Goal: Task Accomplishment & Management: Use online tool/utility

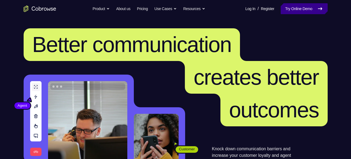
click at [302, 9] on link "Try Online Demo" at bounding box center [304, 8] width 47 height 11
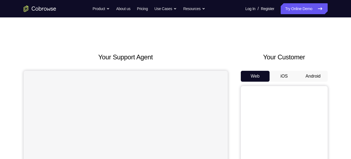
click at [312, 79] on button "Android" at bounding box center [313, 76] width 29 height 11
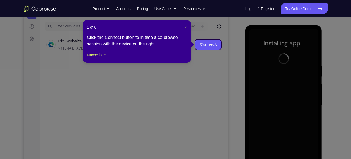
scroll to position [65, 0]
click at [187, 26] on span "×" at bounding box center [186, 27] width 2 height 4
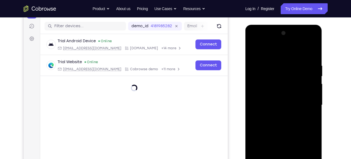
scroll to position [114, 0]
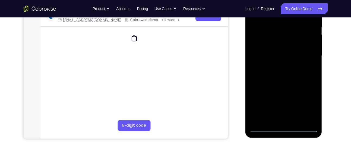
click at [285, 126] on div at bounding box center [284, 56] width 68 height 152
click at [308, 106] on div at bounding box center [284, 56] width 68 height 152
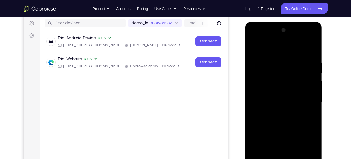
scroll to position [67, 0]
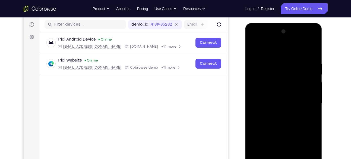
click at [273, 51] on div at bounding box center [284, 103] width 68 height 152
click at [310, 102] on div at bounding box center [284, 103] width 68 height 152
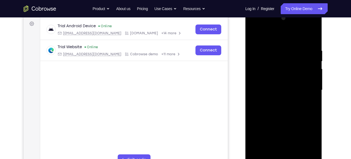
click at [276, 99] on div at bounding box center [284, 90] width 68 height 152
click at [280, 85] on div at bounding box center [284, 90] width 68 height 152
click at [289, 67] on div at bounding box center [284, 90] width 68 height 152
click at [287, 77] on div at bounding box center [284, 90] width 68 height 152
click at [288, 88] on div at bounding box center [284, 90] width 68 height 152
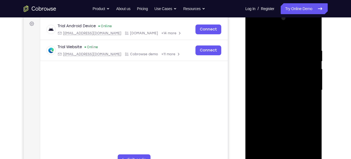
click at [281, 109] on div at bounding box center [284, 90] width 68 height 152
click at [277, 103] on div at bounding box center [284, 90] width 68 height 152
click at [277, 101] on div at bounding box center [284, 90] width 68 height 152
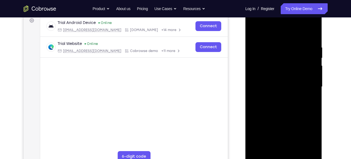
scroll to position [83, 0]
click at [277, 102] on div at bounding box center [284, 87] width 68 height 152
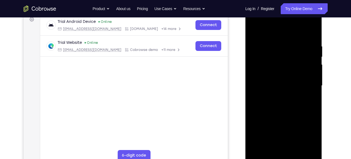
scroll to position [85, 0]
click at [312, 93] on div at bounding box center [284, 85] width 68 height 152
click at [290, 75] on div at bounding box center [284, 85] width 68 height 152
click at [288, 85] on div at bounding box center [284, 85] width 68 height 152
click at [278, 104] on div at bounding box center [284, 85] width 68 height 152
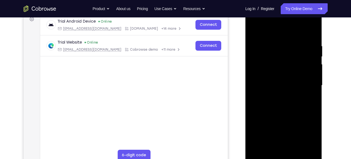
click at [278, 104] on div at bounding box center [284, 85] width 68 height 152
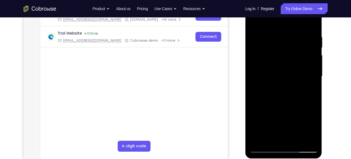
scroll to position [94, 0]
click at [315, 30] on div at bounding box center [284, 76] width 68 height 152
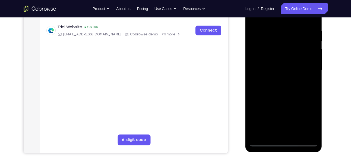
scroll to position [99, 0]
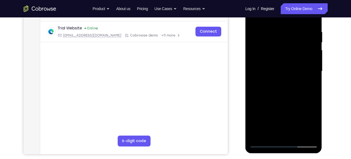
click at [294, 30] on div at bounding box center [284, 71] width 68 height 152
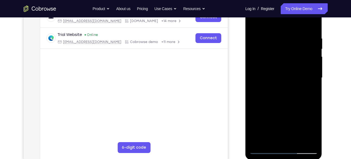
scroll to position [92, 0]
click at [314, 25] on div at bounding box center [284, 78] width 68 height 152
click at [311, 25] on div at bounding box center [284, 78] width 68 height 152
click at [297, 142] on div at bounding box center [284, 78] width 68 height 152
click at [278, 105] on div at bounding box center [284, 78] width 68 height 152
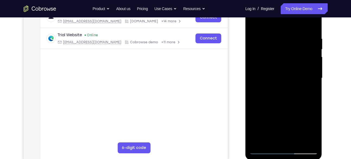
click at [280, 62] on div at bounding box center [284, 78] width 68 height 152
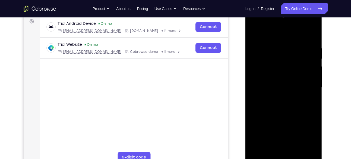
scroll to position [83, 0]
click at [252, 35] on div at bounding box center [284, 87] width 68 height 152
drag, startPoint x: 283, startPoint y: 117, endPoint x: 281, endPoint y: 61, distance: 56.6
click at [281, 61] on div at bounding box center [284, 87] width 68 height 152
drag, startPoint x: 285, startPoint y: 114, endPoint x: 290, endPoint y: 68, distance: 46.5
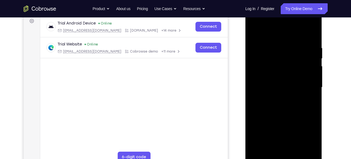
click at [290, 68] on div at bounding box center [284, 87] width 68 height 152
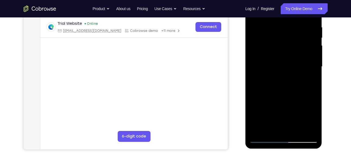
scroll to position [103, 0]
drag, startPoint x: 288, startPoint y: 113, endPoint x: 293, endPoint y: 63, distance: 50.5
click at [293, 63] on div at bounding box center [284, 67] width 68 height 152
drag, startPoint x: 286, startPoint y: 113, endPoint x: 289, endPoint y: 59, distance: 54.4
click at [289, 59] on div at bounding box center [284, 67] width 68 height 152
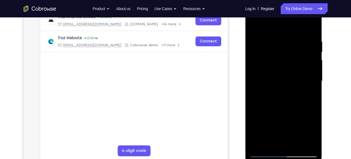
scroll to position [88, 0]
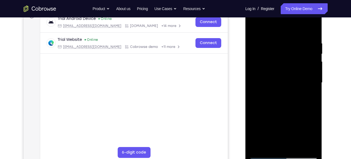
click at [254, 27] on div at bounding box center [284, 83] width 68 height 152
click at [273, 40] on div at bounding box center [284, 83] width 68 height 152
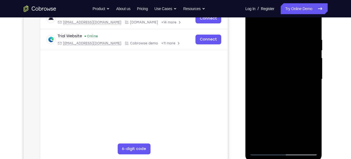
scroll to position [91, 0]
click at [312, 26] on div at bounding box center [284, 79] width 68 height 152
click at [294, 34] on div at bounding box center [284, 79] width 68 height 152
click at [312, 25] on div at bounding box center [284, 79] width 68 height 152
click at [311, 37] on div at bounding box center [284, 79] width 68 height 152
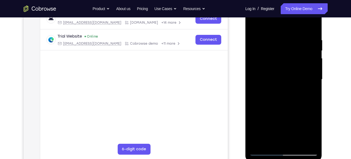
click at [311, 28] on div at bounding box center [284, 79] width 68 height 152
click at [313, 25] on div at bounding box center [284, 79] width 68 height 152
click at [255, 26] on div at bounding box center [284, 79] width 68 height 152
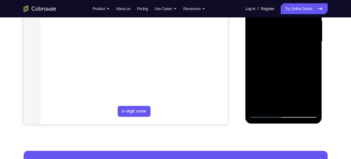
scroll to position [130, 0]
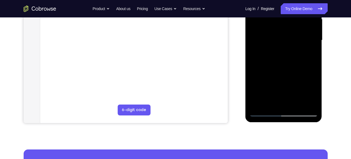
click at [309, 106] on div at bounding box center [284, 40] width 68 height 152
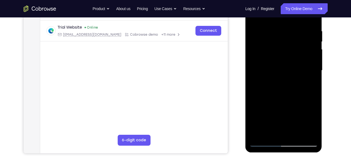
scroll to position [99, 0]
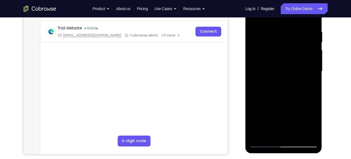
click at [260, 135] on div at bounding box center [284, 71] width 68 height 152
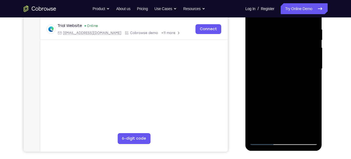
scroll to position [90, 0]
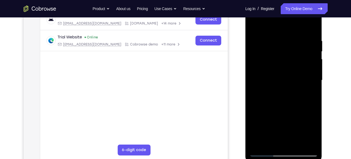
click at [308, 35] on div at bounding box center [284, 80] width 68 height 152
click at [313, 52] on div at bounding box center [284, 80] width 68 height 152
click at [312, 27] on div at bounding box center [284, 80] width 68 height 152
drag, startPoint x: 307, startPoint y: 40, endPoint x: 264, endPoint y: 43, distance: 43.8
click at [264, 43] on div at bounding box center [284, 80] width 68 height 152
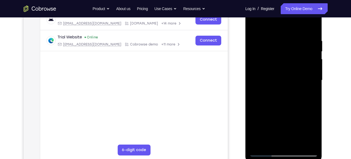
click at [281, 38] on div at bounding box center [284, 80] width 68 height 152
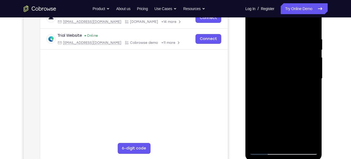
scroll to position [92, 0]
click at [312, 66] on div at bounding box center [284, 78] width 68 height 152
click at [311, 26] on div at bounding box center [284, 78] width 68 height 152
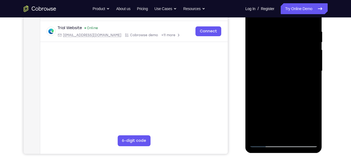
scroll to position [100, 0]
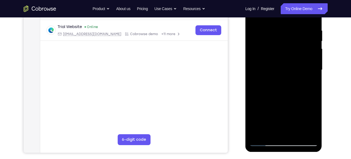
click at [296, 131] on div at bounding box center [284, 70] width 68 height 152
click at [276, 58] on div at bounding box center [284, 70] width 68 height 152
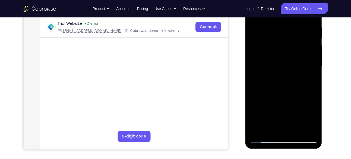
scroll to position [103, 0]
click at [308, 79] on div at bounding box center [284, 67] width 68 height 152
click at [264, 138] on div at bounding box center [284, 67] width 68 height 152
click at [265, 140] on div at bounding box center [284, 67] width 68 height 152
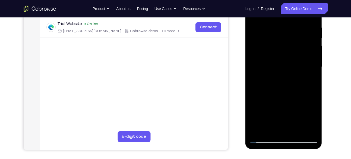
scroll to position [79, 0]
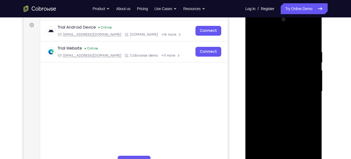
click at [309, 50] on div at bounding box center [284, 91] width 68 height 152
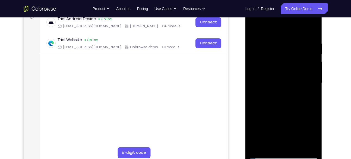
click at [310, 78] on div at bounding box center [284, 83] width 68 height 152
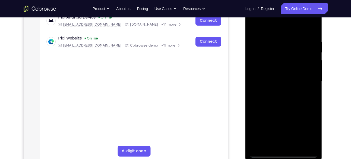
scroll to position [89, 0]
click at [313, 29] on div at bounding box center [284, 81] width 68 height 152
click at [313, 104] on div at bounding box center [284, 81] width 68 height 152
drag, startPoint x: 287, startPoint y: 112, endPoint x: 292, endPoint y: 74, distance: 38.4
click at [292, 74] on div at bounding box center [284, 81] width 68 height 152
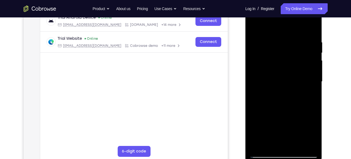
drag, startPoint x: 296, startPoint y: 88, endPoint x: 298, endPoint y: 109, distance: 20.8
click at [298, 109] on div at bounding box center [284, 81] width 68 height 152
click at [314, 93] on div at bounding box center [284, 81] width 68 height 152
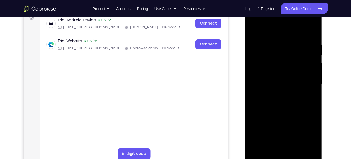
scroll to position [86, 0]
click at [314, 93] on div at bounding box center [284, 84] width 68 height 152
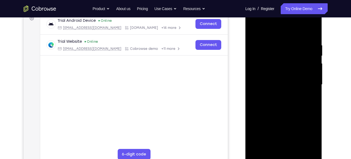
click at [314, 93] on div at bounding box center [284, 84] width 68 height 152
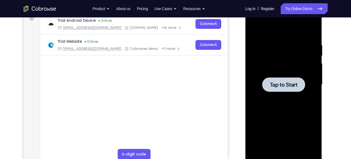
click at [286, 89] on div at bounding box center [284, 84] width 43 height 14
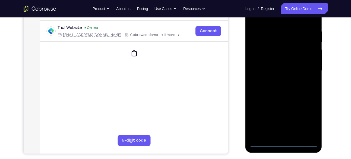
scroll to position [100, 0]
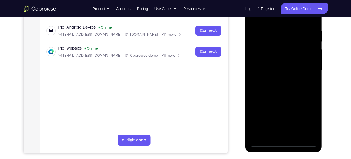
click at [284, 142] on div at bounding box center [284, 70] width 68 height 152
click at [306, 118] on div at bounding box center [284, 70] width 68 height 152
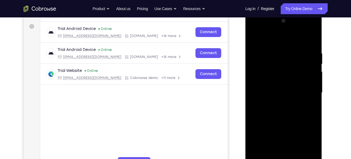
scroll to position [77, 0]
click at [274, 41] on div at bounding box center [284, 93] width 68 height 152
click at [307, 96] on div at bounding box center [284, 93] width 68 height 152
click at [278, 103] on div at bounding box center [284, 93] width 68 height 152
click at [280, 88] on div at bounding box center [284, 93] width 68 height 152
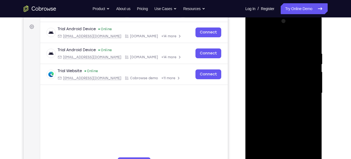
click at [283, 84] on div at bounding box center [284, 93] width 68 height 152
click at [282, 92] on div at bounding box center [284, 93] width 68 height 152
click at [271, 109] on div at bounding box center [284, 93] width 68 height 152
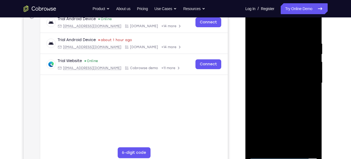
scroll to position [90, 0]
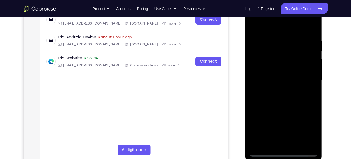
click at [275, 98] on div at bounding box center [284, 80] width 68 height 152
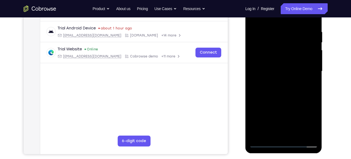
scroll to position [99, 0]
click at [313, 22] on div at bounding box center [284, 71] width 68 height 152
click at [277, 28] on div at bounding box center [284, 71] width 68 height 152
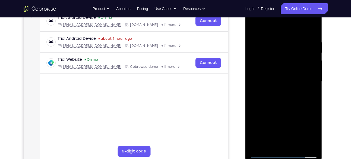
scroll to position [86, 0]
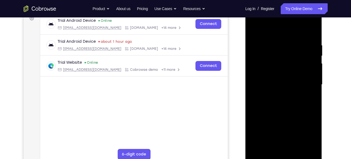
click at [268, 63] on div at bounding box center [284, 84] width 68 height 152
click at [265, 51] on div at bounding box center [284, 84] width 68 height 152
drag, startPoint x: 297, startPoint y: 71, endPoint x: 301, endPoint y: 46, distance: 25.3
click at [301, 46] on div at bounding box center [284, 84] width 68 height 152
click at [299, 104] on div at bounding box center [284, 84] width 68 height 152
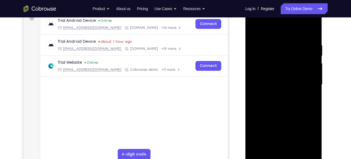
click at [314, 69] on div at bounding box center [284, 84] width 68 height 152
drag, startPoint x: 298, startPoint y: 66, endPoint x: 301, endPoint y: 94, distance: 27.9
click at [301, 94] on div at bounding box center [284, 84] width 68 height 152
click at [312, 88] on div at bounding box center [284, 84] width 68 height 152
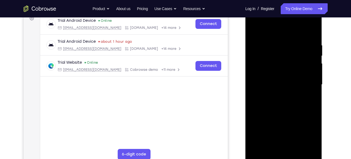
click at [312, 88] on div at bounding box center [284, 84] width 68 height 152
click at [254, 30] on div at bounding box center [284, 84] width 68 height 152
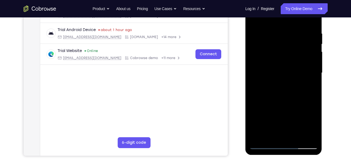
scroll to position [87, 0]
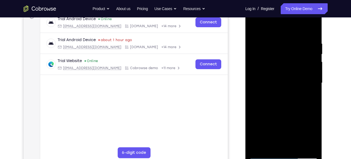
click at [255, 29] on div at bounding box center [284, 83] width 68 height 152
click at [313, 33] on div at bounding box center [284, 83] width 68 height 152
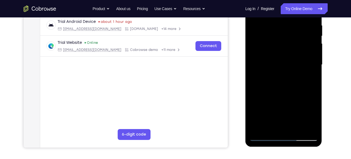
click at [297, 126] on div at bounding box center [284, 65] width 68 height 152
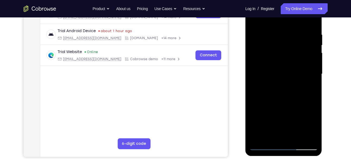
scroll to position [95, 0]
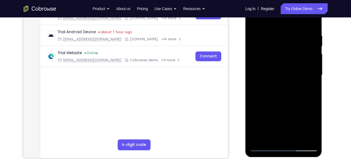
click at [280, 103] on div at bounding box center [284, 75] width 68 height 152
click at [268, 55] on div at bounding box center [284, 75] width 68 height 152
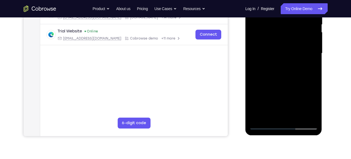
scroll to position [117, 0]
click at [265, 123] on div at bounding box center [284, 53] width 68 height 152
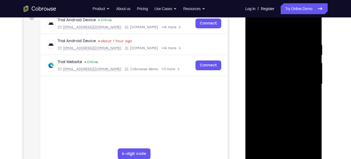
scroll to position [86, 0]
click at [294, 43] on div at bounding box center [284, 84] width 68 height 152
click at [314, 58] on div at bounding box center [284, 84] width 68 height 152
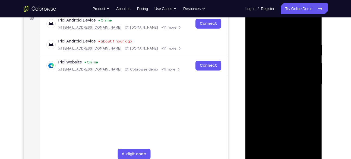
click at [311, 32] on div at bounding box center [284, 84] width 68 height 152
click at [307, 38] on div at bounding box center [284, 84] width 68 height 152
click at [254, 86] on div at bounding box center [284, 84] width 68 height 152
click at [311, 34] on div at bounding box center [284, 84] width 68 height 152
click at [312, 32] on div at bounding box center [284, 84] width 68 height 152
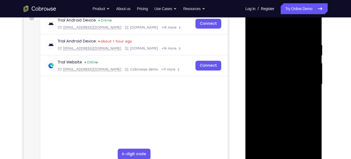
click at [296, 55] on div at bounding box center [284, 84] width 68 height 152
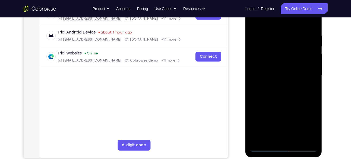
scroll to position [95, 0]
drag, startPoint x: 308, startPoint y: 32, endPoint x: 269, endPoint y: 34, distance: 38.9
click at [269, 34] on div at bounding box center [284, 75] width 68 height 152
click at [289, 35] on div at bounding box center [284, 75] width 68 height 152
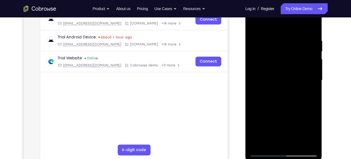
scroll to position [90, 0]
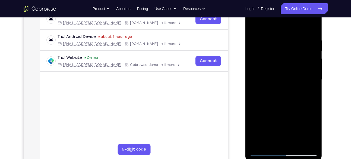
click at [310, 64] on div at bounding box center [284, 80] width 68 height 152
click at [313, 49] on div at bounding box center [284, 80] width 68 height 152
click at [311, 57] on div at bounding box center [284, 80] width 68 height 152
click at [313, 51] on div at bounding box center [284, 80] width 68 height 152
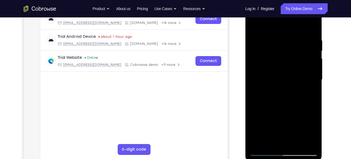
click at [311, 40] on div at bounding box center [284, 80] width 68 height 152
click at [311, 50] on div at bounding box center [284, 80] width 68 height 152
click at [311, 27] on div at bounding box center [284, 80] width 68 height 152
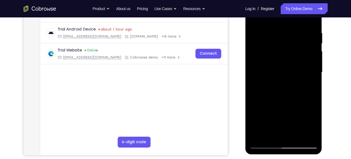
scroll to position [97, 0]
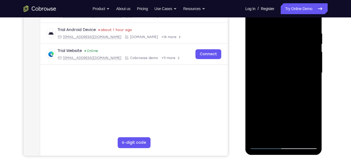
click at [297, 137] on div at bounding box center [284, 73] width 68 height 152
drag, startPoint x: 277, startPoint y: 58, endPoint x: 292, endPoint y: 151, distance: 94.3
click at [292, 151] on div at bounding box center [284, 74] width 77 height 162
drag, startPoint x: 281, startPoint y: 51, endPoint x: 289, endPoint y: 149, distance: 99.2
click at [289, 149] on div at bounding box center [284, 74] width 77 height 162
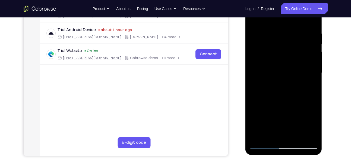
drag, startPoint x: 304, startPoint y: 44, endPoint x: 296, endPoint y: 45, distance: 8.2
click at [296, 45] on div at bounding box center [284, 73] width 68 height 152
click at [300, 34] on div at bounding box center [284, 73] width 68 height 152
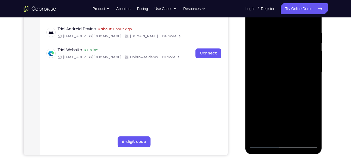
scroll to position [99, 0]
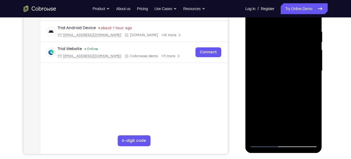
click at [262, 34] on div at bounding box center [284, 71] width 68 height 152
click at [282, 46] on div at bounding box center [284, 71] width 68 height 152
click at [299, 47] on div at bounding box center [284, 71] width 68 height 152
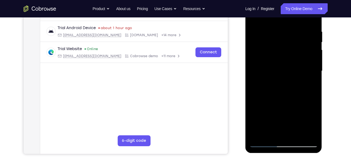
drag, startPoint x: 304, startPoint y: 41, endPoint x: 272, endPoint y: 43, distance: 32.4
click at [272, 43] on div at bounding box center [284, 71] width 68 height 152
drag, startPoint x: 308, startPoint y: 40, endPoint x: 267, endPoint y: 44, distance: 41.3
click at [267, 44] on div at bounding box center [284, 71] width 68 height 152
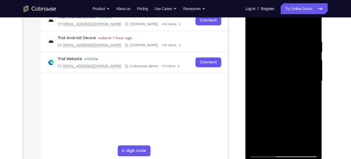
scroll to position [89, 0]
click at [254, 28] on div at bounding box center [284, 81] width 68 height 152
click at [277, 38] on div at bounding box center [284, 81] width 68 height 152
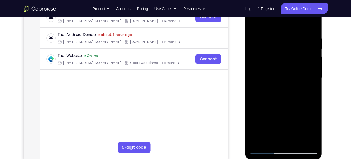
scroll to position [93, 0]
click at [313, 25] on div at bounding box center [284, 77] width 68 height 152
click at [293, 32] on div at bounding box center [284, 77] width 68 height 152
click at [311, 25] on div at bounding box center [284, 77] width 68 height 152
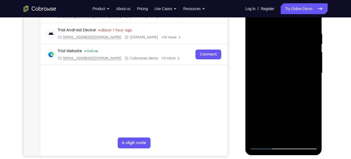
scroll to position [97, 0]
click at [293, 31] on div at bounding box center [284, 73] width 68 height 152
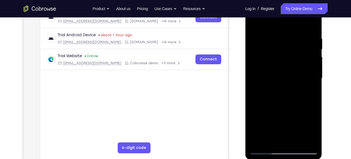
scroll to position [92, 0]
click at [312, 26] on div at bounding box center [284, 78] width 68 height 152
drag, startPoint x: 311, startPoint y: 32, endPoint x: 279, endPoint y: 38, distance: 32.6
click at [279, 38] on div at bounding box center [284, 78] width 68 height 152
drag, startPoint x: 293, startPoint y: 94, endPoint x: 302, endPoint y: 30, distance: 64.8
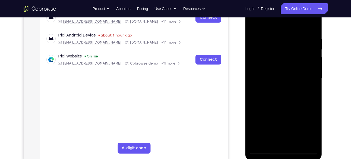
click at [302, 30] on div at bounding box center [284, 78] width 68 height 152
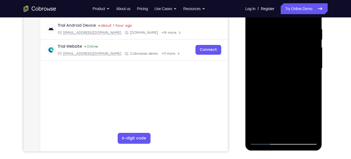
scroll to position [102, 0]
drag, startPoint x: 299, startPoint y: 84, endPoint x: 298, endPoint y: 30, distance: 54.4
click at [298, 30] on div at bounding box center [284, 68] width 68 height 152
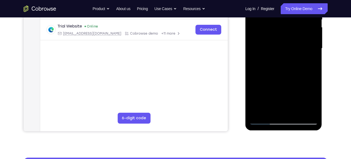
scroll to position [122, 0]
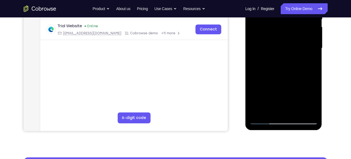
drag, startPoint x: 296, startPoint y: 95, endPoint x: 301, endPoint y: 26, distance: 69.2
click at [301, 26] on div at bounding box center [284, 48] width 68 height 152
drag, startPoint x: 298, startPoint y: 95, endPoint x: 295, endPoint y: 13, distance: 82.7
click at [295, 13] on div at bounding box center [284, 48] width 68 height 152
drag, startPoint x: 290, startPoint y: 89, endPoint x: 295, endPoint y: 44, distance: 45.2
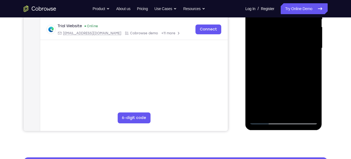
click at [295, 44] on div at bounding box center [284, 48] width 68 height 152
drag, startPoint x: 297, startPoint y: 96, endPoint x: 295, endPoint y: 22, distance: 74.5
click at [295, 22] on div at bounding box center [284, 48] width 68 height 152
drag, startPoint x: 293, startPoint y: 85, endPoint x: 295, endPoint y: 48, distance: 37.0
click at [295, 48] on div at bounding box center [284, 48] width 68 height 152
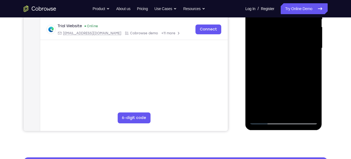
drag, startPoint x: 295, startPoint y: 94, endPoint x: 297, endPoint y: 9, distance: 84.8
click at [297, 9] on div at bounding box center [284, 48] width 68 height 152
drag, startPoint x: 293, startPoint y: 91, endPoint x: 295, endPoint y: 36, distance: 55.0
click at [295, 36] on div at bounding box center [284, 48] width 68 height 152
drag, startPoint x: 292, startPoint y: 94, endPoint x: 299, endPoint y: 14, distance: 80.2
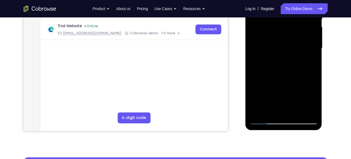
click at [299, 14] on div at bounding box center [284, 48] width 68 height 152
drag, startPoint x: 294, startPoint y: 89, endPoint x: 298, endPoint y: 62, distance: 27.5
click at [298, 62] on div at bounding box center [284, 48] width 68 height 152
click at [313, 75] on div at bounding box center [284, 48] width 68 height 152
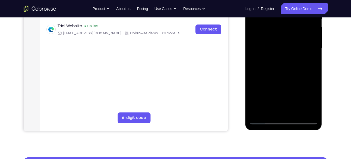
click at [313, 75] on div at bounding box center [284, 48] width 68 height 152
click at [264, 20] on div at bounding box center [284, 48] width 68 height 152
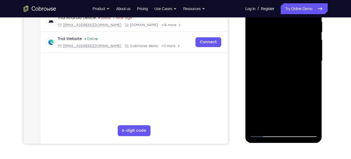
scroll to position [109, 0]
drag, startPoint x: 283, startPoint y: 73, endPoint x: 286, endPoint y: 106, distance: 33.9
click at [286, 106] on div at bounding box center [284, 61] width 68 height 152
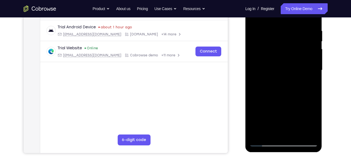
scroll to position [97, 0]
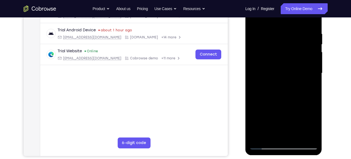
drag, startPoint x: 282, startPoint y: 67, endPoint x: 284, endPoint y: 98, distance: 31.0
click at [284, 98] on div at bounding box center [284, 73] width 68 height 152
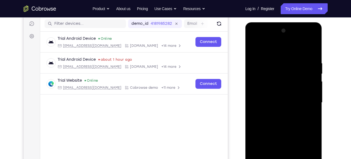
scroll to position [67, 0]
click at [255, 47] on div at bounding box center [284, 103] width 68 height 152
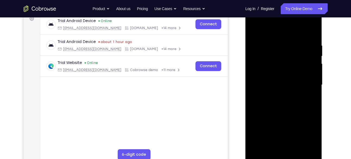
scroll to position [85, 0]
drag, startPoint x: 288, startPoint y: 58, endPoint x: 301, endPoint y: 127, distance: 70.6
click at [301, 127] on div at bounding box center [284, 85] width 68 height 152
drag, startPoint x: 294, startPoint y: 55, endPoint x: 309, endPoint y: 172, distance: 118.0
click at [309, 158] on html "Online web based iOS Simulators and Android Emulators. Run iPhone, iPad, Mobile…" at bounding box center [284, 86] width 77 height 163
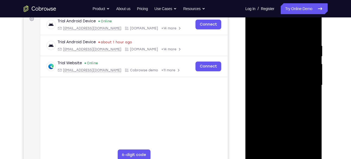
drag, startPoint x: 296, startPoint y: 69, endPoint x: 302, endPoint y: 133, distance: 64.1
click at [302, 133] on div at bounding box center [284, 85] width 68 height 152
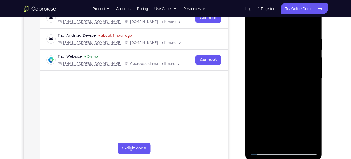
scroll to position [93, 0]
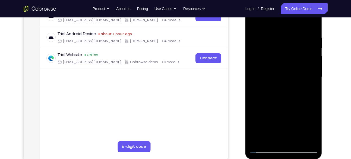
drag, startPoint x: 303, startPoint y: 102, endPoint x: 302, endPoint y: 98, distance: 4.4
click at [302, 98] on div at bounding box center [284, 77] width 68 height 152
click at [287, 91] on div at bounding box center [284, 77] width 68 height 152
click at [274, 33] on div at bounding box center [284, 77] width 68 height 152
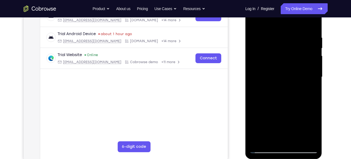
click at [311, 26] on div at bounding box center [284, 77] width 68 height 152
click at [293, 35] on div at bounding box center [284, 77] width 68 height 152
click at [313, 24] on div at bounding box center [284, 77] width 68 height 152
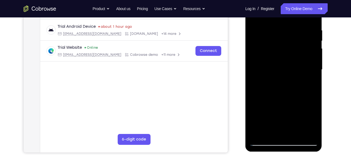
scroll to position [93, 0]
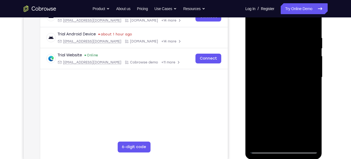
click at [311, 35] on div at bounding box center [284, 77] width 68 height 152
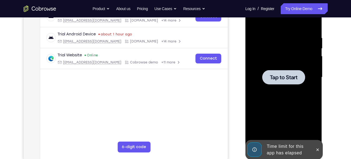
click at [278, 72] on div at bounding box center [284, 77] width 43 height 14
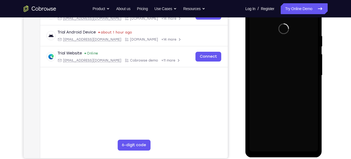
scroll to position [95, 0]
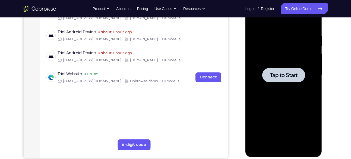
click at [298, 97] on div at bounding box center [284, 75] width 68 height 152
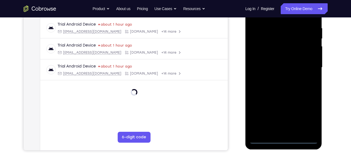
scroll to position [104, 0]
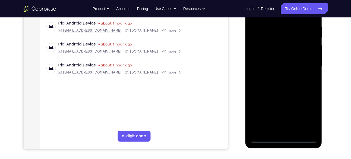
click at [286, 141] on div at bounding box center [284, 66] width 68 height 152
click at [305, 117] on div at bounding box center [284, 66] width 68 height 152
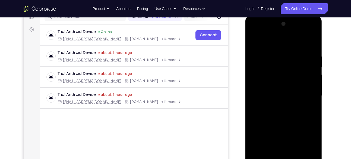
scroll to position [74, 0]
click at [270, 44] on div at bounding box center [284, 96] width 68 height 152
click at [306, 93] on div at bounding box center [284, 96] width 68 height 152
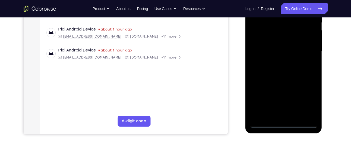
scroll to position [121, 0]
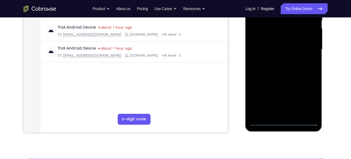
click at [278, 114] on div at bounding box center [284, 49] width 68 height 152
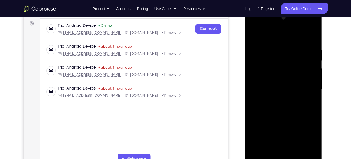
scroll to position [81, 0]
click at [286, 84] on div at bounding box center [284, 89] width 68 height 152
click at [290, 77] on div at bounding box center [284, 89] width 68 height 152
click at [292, 88] on div at bounding box center [284, 89] width 68 height 152
click at [287, 109] on div at bounding box center [284, 89] width 68 height 152
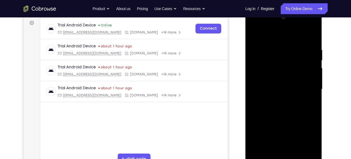
click at [284, 106] on div at bounding box center [284, 89] width 68 height 152
click at [310, 98] on div at bounding box center [284, 89] width 68 height 152
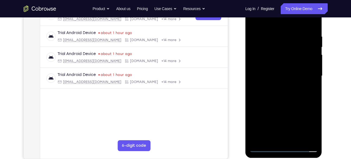
scroll to position [98, 0]
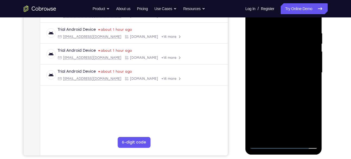
click at [311, 26] on div at bounding box center [284, 72] width 68 height 152
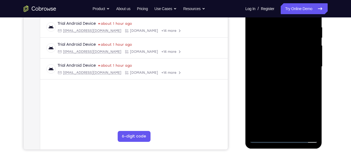
scroll to position [104, 0]
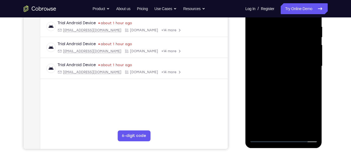
click at [295, 130] on div at bounding box center [284, 66] width 68 height 152
click at [286, 95] on div at bounding box center [284, 66] width 68 height 152
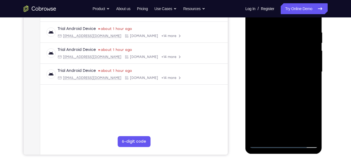
scroll to position [98, 0]
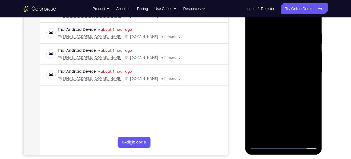
click at [278, 33] on div at bounding box center [284, 72] width 68 height 152
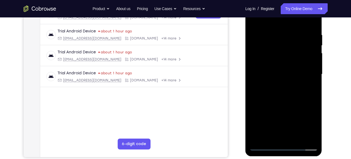
scroll to position [95, 0]
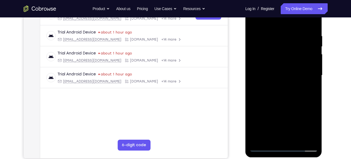
click at [286, 59] on div at bounding box center [284, 75] width 68 height 152
click at [256, 21] on div at bounding box center [284, 75] width 68 height 152
drag, startPoint x: 303, startPoint y: 113, endPoint x: 310, endPoint y: 85, distance: 28.9
click at [310, 85] on div at bounding box center [284, 75] width 68 height 152
drag, startPoint x: 296, startPoint y: 113, endPoint x: 297, endPoint y: 96, distance: 17.7
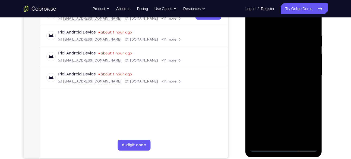
click at [297, 96] on div at bounding box center [284, 75] width 68 height 152
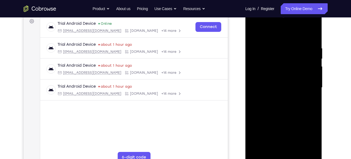
scroll to position [79, 0]
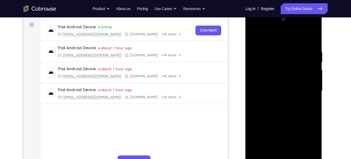
drag, startPoint x: 290, startPoint y: 54, endPoint x: 311, endPoint y: 150, distance: 97.7
click at [311, 150] on div at bounding box center [284, 91] width 68 height 152
drag, startPoint x: 292, startPoint y: 68, endPoint x: 299, endPoint y: 107, distance: 39.7
click at [299, 107] on div at bounding box center [284, 91] width 68 height 152
click at [274, 48] on div at bounding box center [284, 91] width 68 height 152
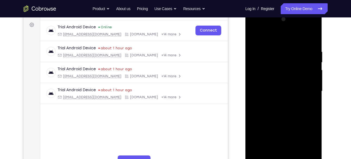
click at [274, 48] on div at bounding box center [284, 91] width 68 height 152
click at [309, 76] on div at bounding box center [284, 91] width 68 height 152
click at [313, 85] on div at bounding box center [284, 91] width 68 height 152
click at [312, 38] on div at bounding box center [284, 91] width 68 height 152
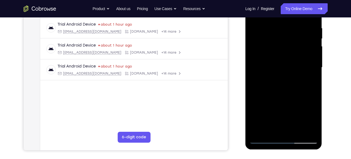
scroll to position [89, 0]
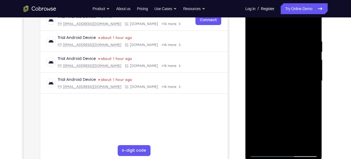
click at [295, 43] on div at bounding box center [284, 81] width 68 height 152
click at [312, 31] on div at bounding box center [284, 81] width 68 height 152
drag, startPoint x: 309, startPoint y: 39, endPoint x: 266, endPoint y: 35, distance: 43.4
click at [266, 35] on div at bounding box center [284, 81] width 68 height 152
click at [283, 41] on div at bounding box center [284, 81] width 68 height 152
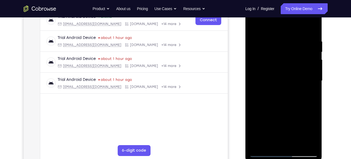
click at [312, 45] on div at bounding box center [284, 81] width 68 height 152
click at [313, 28] on div at bounding box center [284, 81] width 68 height 152
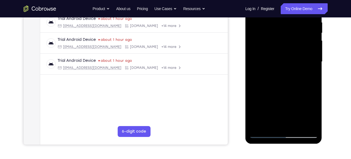
scroll to position [103, 0]
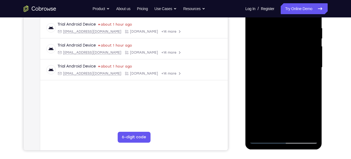
drag, startPoint x: 278, startPoint y: 52, endPoint x: 299, endPoint y: 147, distance: 97.2
click at [299, 147] on div at bounding box center [284, 68] width 77 height 162
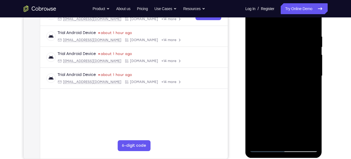
scroll to position [94, 0]
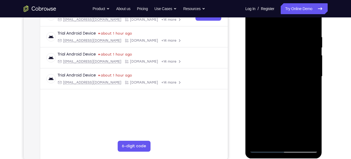
click at [269, 35] on div at bounding box center [284, 76] width 68 height 152
click at [312, 56] on div at bounding box center [284, 76] width 68 height 152
click at [310, 24] on div at bounding box center [284, 76] width 68 height 152
click at [278, 32] on div at bounding box center [284, 76] width 68 height 152
click at [311, 24] on div at bounding box center [284, 76] width 68 height 152
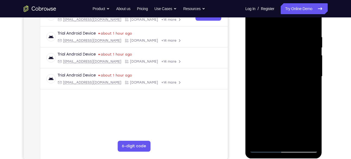
drag, startPoint x: 306, startPoint y: 33, endPoint x: 269, endPoint y: 37, distance: 37.4
click at [269, 37] on div at bounding box center [284, 76] width 68 height 152
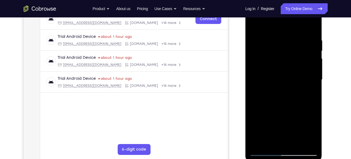
scroll to position [90, 0]
click at [288, 37] on div at bounding box center [284, 80] width 68 height 152
click at [311, 48] on div at bounding box center [284, 80] width 68 height 152
click at [312, 28] on div at bounding box center [284, 80] width 68 height 152
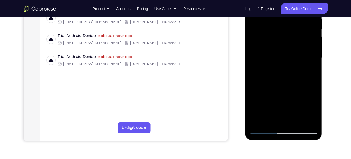
scroll to position [95, 0]
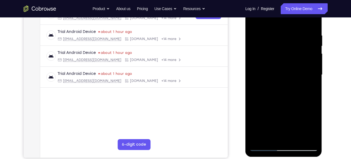
click at [288, 35] on div at bounding box center [284, 75] width 68 height 152
click at [312, 24] on div at bounding box center [284, 75] width 68 height 152
click at [277, 36] on div at bounding box center [284, 75] width 68 height 152
click at [309, 49] on div at bounding box center [284, 75] width 68 height 152
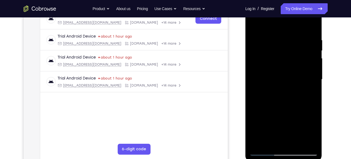
click at [311, 26] on div at bounding box center [284, 79] width 68 height 152
drag, startPoint x: 309, startPoint y: 38, endPoint x: 270, endPoint y: 41, distance: 39.0
click at [270, 41] on div at bounding box center [284, 79] width 68 height 152
click at [289, 37] on div at bounding box center [284, 79] width 68 height 152
drag, startPoint x: 308, startPoint y: 36, endPoint x: 254, endPoint y: 42, distance: 53.9
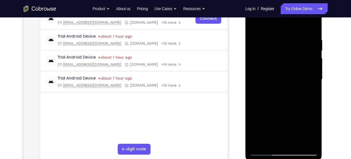
click at [254, 42] on div at bounding box center [284, 79] width 68 height 152
drag, startPoint x: 307, startPoint y: 37, endPoint x: 269, endPoint y: 42, distance: 38.4
click at [269, 42] on div at bounding box center [284, 79] width 68 height 152
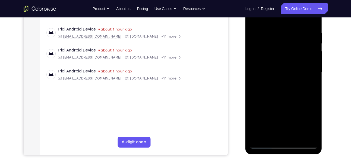
scroll to position [98, 0]
drag, startPoint x: 309, startPoint y: 25, endPoint x: 252, endPoint y: 33, distance: 58.1
click at [252, 33] on div at bounding box center [284, 72] width 68 height 152
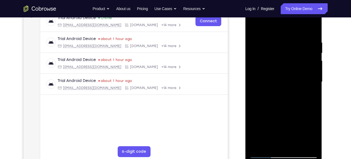
scroll to position [88, 0]
click at [274, 39] on div at bounding box center [284, 82] width 68 height 152
click at [314, 47] on div at bounding box center [284, 82] width 68 height 152
click at [312, 32] on div at bounding box center [284, 82] width 68 height 152
drag, startPoint x: 312, startPoint y: 37, endPoint x: 277, endPoint y: 39, distance: 35.1
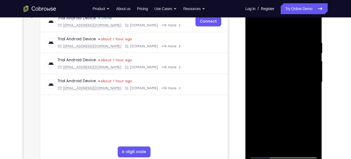
click at [277, 39] on div at bounding box center [284, 82] width 68 height 152
click at [277, 42] on div at bounding box center [284, 82] width 68 height 152
click at [311, 42] on div at bounding box center [284, 82] width 68 height 152
click at [312, 29] on div at bounding box center [284, 82] width 68 height 152
drag, startPoint x: 311, startPoint y: 37, endPoint x: 269, endPoint y: 39, distance: 41.9
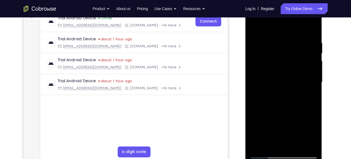
click at [269, 39] on div at bounding box center [284, 82] width 68 height 152
drag, startPoint x: 300, startPoint y: 44, endPoint x: 259, endPoint y: 46, distance: 41.1
click at [259, 46] on div at bounding box center [284, 82] width 68 height 152
drag, startPoint x: 305, startPoint y: 41, endPoint x: 267, endPoint y: 44, distance: 37.9
click at [267, 44] on div at bounding box center [284, 82] width 68 height 152
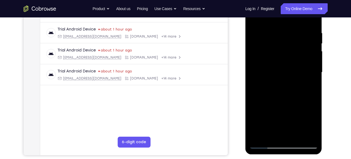
scroll to position [105, 0]
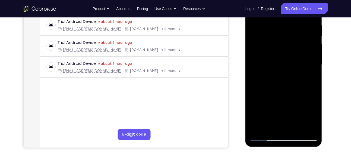
click at [256, 127] on div at bounding box center [284, 65] width 68 height 152
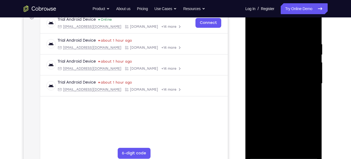
scroll to position [86, 0]
drag, startPoint x: 313, startPoint y: 43, endPoint x: 260, endPoint y: 52, distance: 53.6
click at [260, 52] on div at bounding box center [284, 84] width 68 height 152
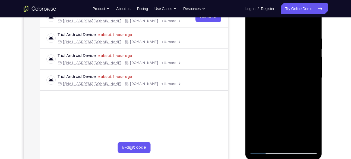
scroll to position [91, 0]
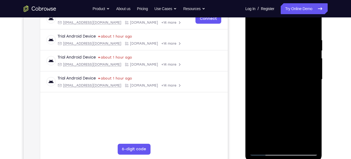
drag, startPoint x: 303, startPoint y: 65, endPoint x: 313, endPoint y: 137, distance: 71.9
click at [313, 137] on div at bounding box center [284, 79] width 68 height 152
click at [277, 43] on div at bounding box center [284, 79] width 68 height 152
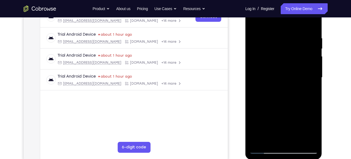
scroll to position [93, 0]
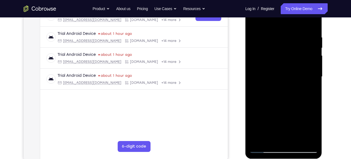
click at [314, 58] on div at bounding box center [284, 77] width 68 height 152
click at [314, 25] on div at bounding box center [284, 77] width 68 height 152
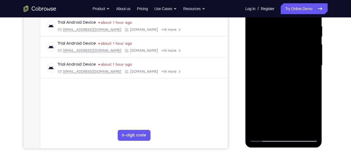
scroll to position [105, 0]
click at [298, 129] on div at bounding box center [284, 65] width 68 height 152
drag, startPoint x: 279, startPoint y: 105, endPoint x: 271, endPoint y: 34, distance: 71.3
click at [271, 34] on div at bounding box center [284, 65] width 68 height 152
drag, startPoint x: 280, startPoint y: 109, endPoint x: 279, endPoint y: 21, distance: 87.8
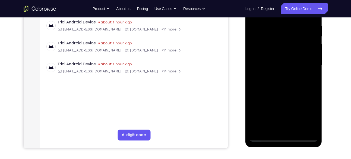
click at [279, 21] on div at bounding box center [284, 65] width 68 height 152
drag, startPoint x: 285, startPoint y: 117, endPoint x: 282, endPoint y: 47, distance: 70.4
click at [282, 47] on div at bounding box center [284, 65] width 68 height 152
drag, startPoint x: 285, startPoint y: 117, endPoint x: 289, endPoint y: 64, distance: 53.7
click at [289, 64] on div at bounding box center [284, 65] width 68 height 152
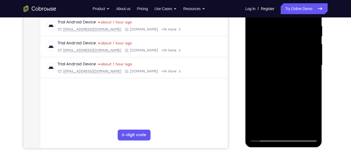
click at [264, 51] on div at bounding box center [284, 65] width 68 height 152
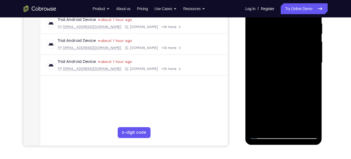
scroll to position [104, 0]
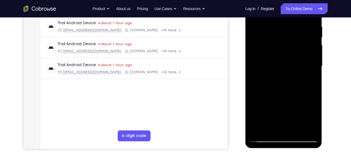
click at [264, 53] on div at bounding box center [284, 66] width 68 height 152
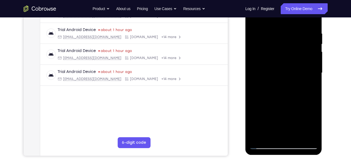
scroll to position [96, 0]
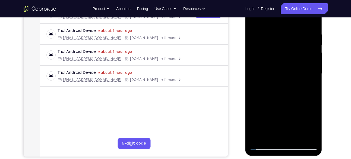
click at [266, 19] on div at bounding box center [284, 74] width 68 height 152
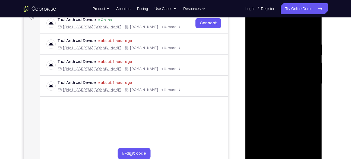
scroll to position [86, 0]
click at [254, 29] on div at bounding box center [284, 84] width 68 height 152
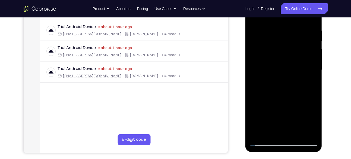
scroll to position [101, 0]
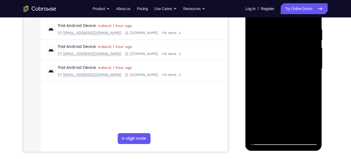
click at [265, 140] on div at bounding box center [284, 69] width 68 height 152
drag, startPoint x: 274, startPoint y: 72, endPoint x: 302, endPoint y: 169, distance: 101.4
click at [302, 152] on html "Online web based iOS Simulators and Android Emulators. Run iPhone, iPad, Mobile…" at bounding box center [284, 70] width 77 height 163
drag, startPoint x: 288, startPoint y: 64, endPoint x: 293, endPoint y: 154, distance: 90.4
click at [293, 152] on html "Online web based iOS Simulators and Android Emulators. Run iPhone, iPad, Mobile…" at bounding box center [284, 70] width 77 height 163
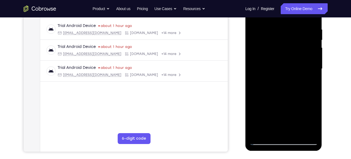
scroll to position [94, 0]
